Goal: Register for event/course

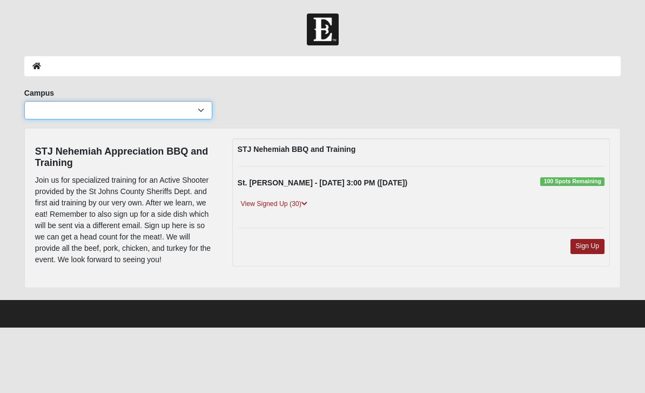
click at [44, 113] on select "Arlington Baymeadows Eleven22 Online Fleming Island Jesup Mandarin North Jax Or…" at bounding box center [118, 110] width 188 height 18
select select "11"
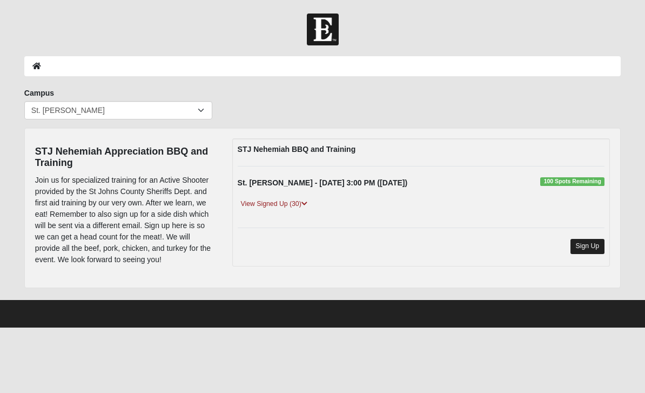
click at [586, 244] on link "Sign Up" at bounding box center [588, 246] width 35 height 15
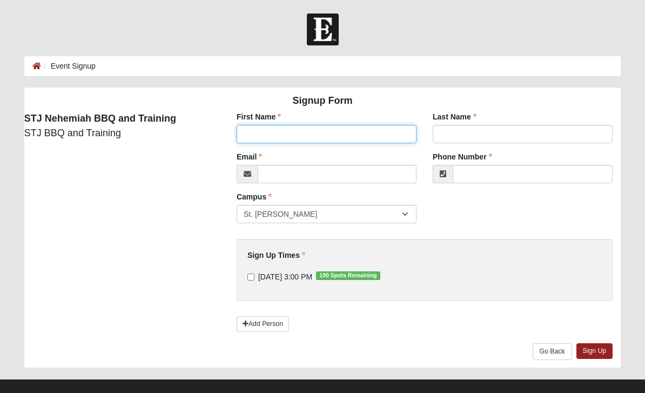
click at [251, 131] on input "First Name" at bounding box center [327, 134] width 180 height 18
type input "[PERSON_NAME]"
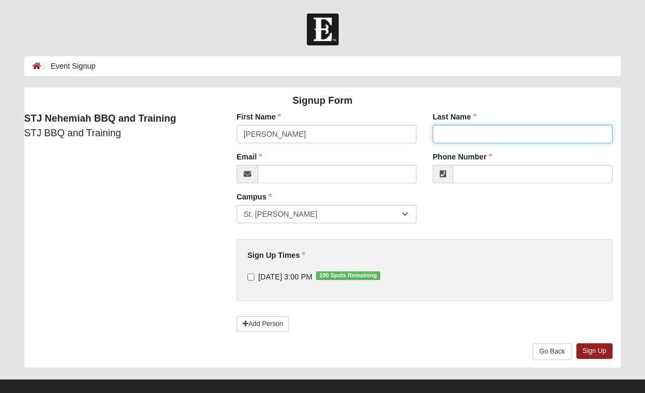
click at [447, 128] on input "Last Name" at bounding box center [523, 134] width 180 height 18
type input "[PERSON_NAME]"
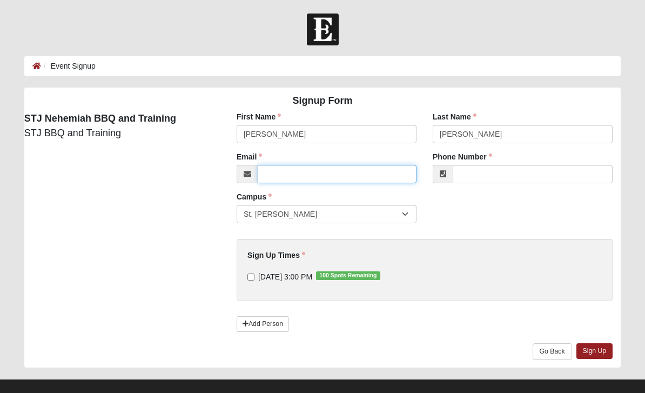
click at [291, 170] on input "Email" at bounding box center [337, 174] width 159 height 18
type input "[EMAIL_ADDRESS][DOMAIN_NAME]"
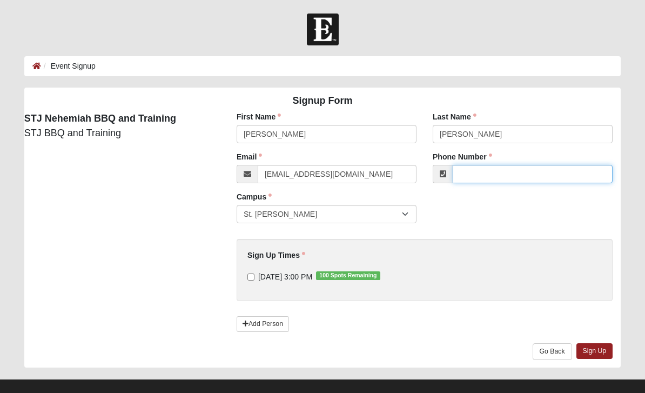
click at [486, 171] on input "Phone Number" at bounding box center [533, 174] width 160 height 18
type input "8137274247"
click at [255, 276] on input "[DATE] 3:00 PM 100 Spots Remaining" at bounding box center [251, 276] width 7 height 7
checkbox input "true"
type input "[PHONE_NUMBER]"
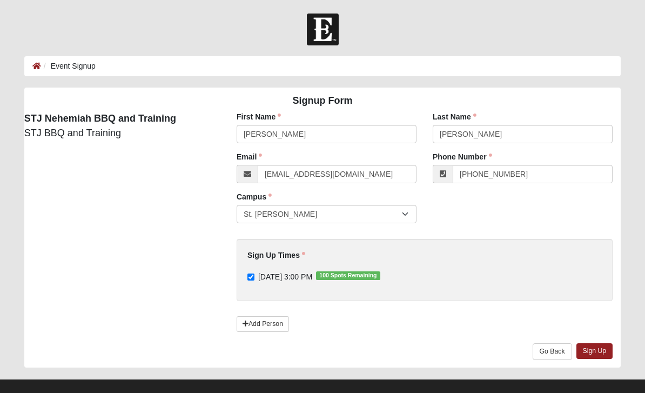
scroll to position [13, 0]
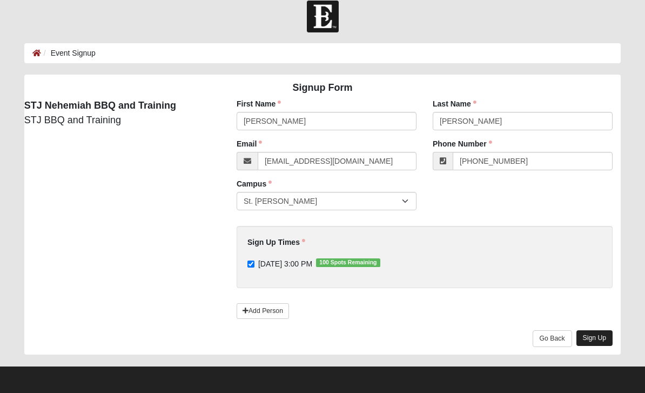
click at [586, 333] on link "Sign Up" at bounding box center [595, 338] width 37 height 16
